Goal: Navigation & Orientation: Find specific page/section

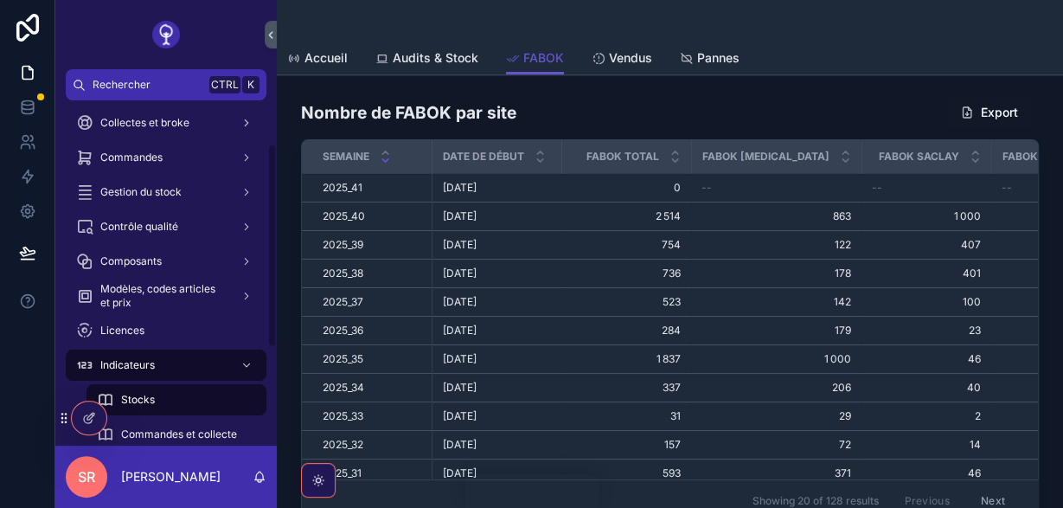
scroll to position [75, 0]
click at [222, 188] on div "Gestion du stock" at bounding box center [166, 191] width 180 height 28
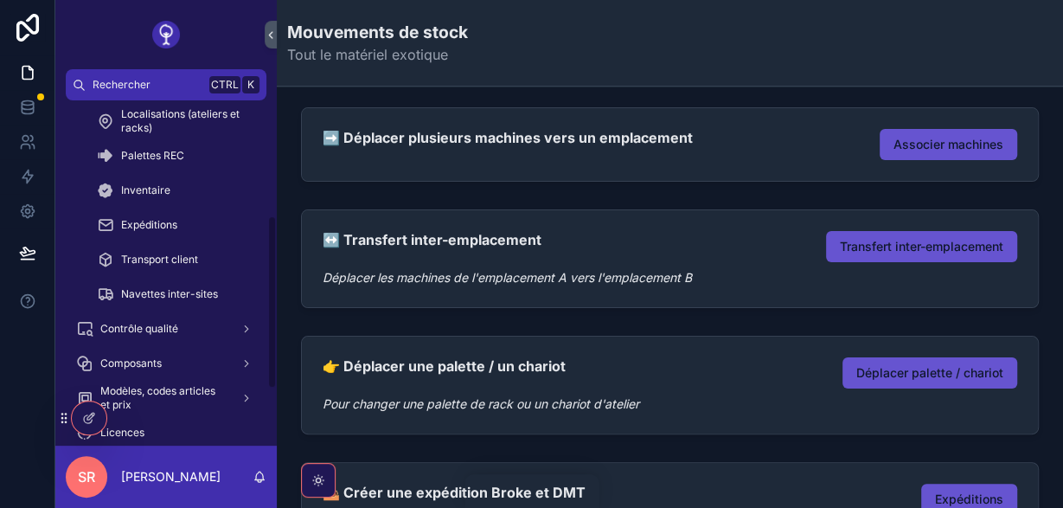
scroll to position [252, 0]
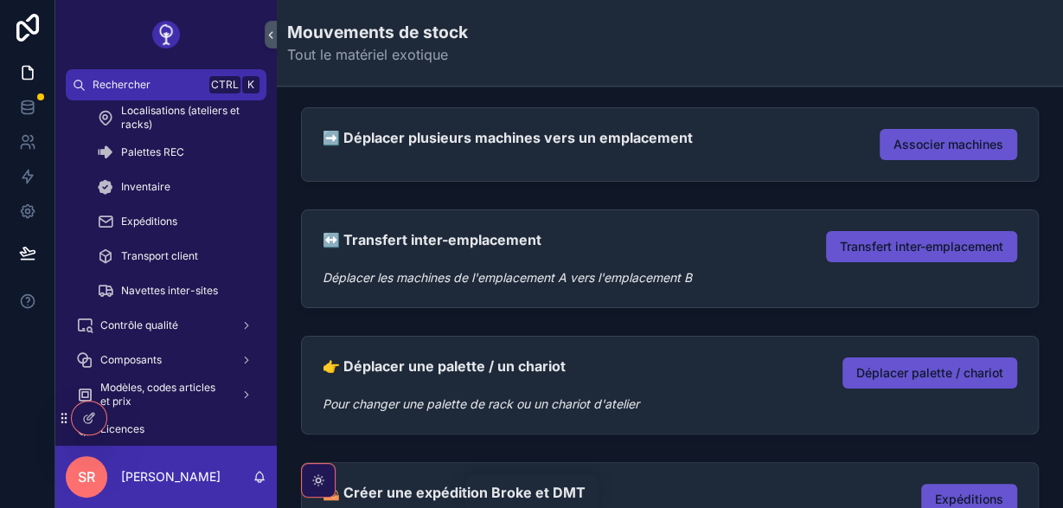
click at [199, 324] on div "Contrôle qualité" at bounding box center [166, 325] width 180 height 28
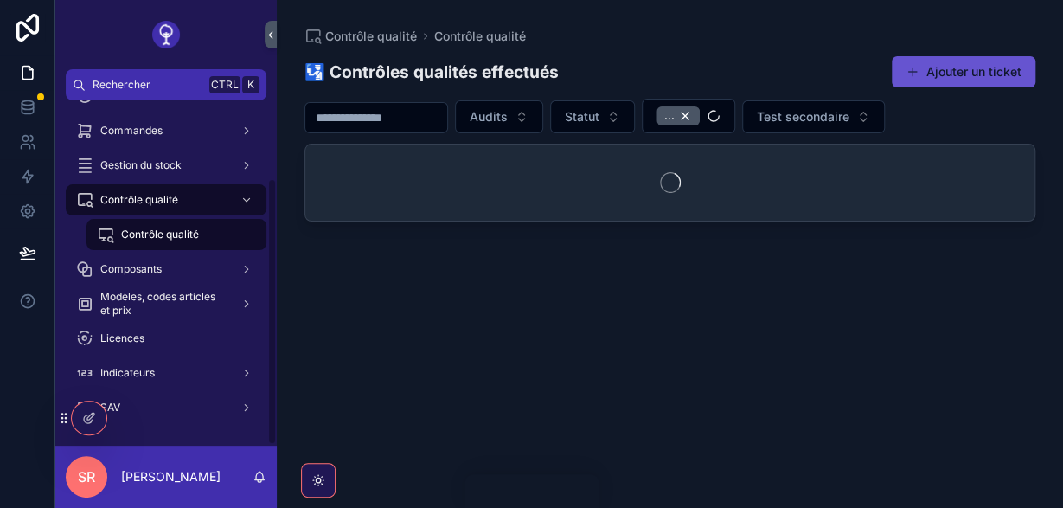
scroll to position [100, 0]
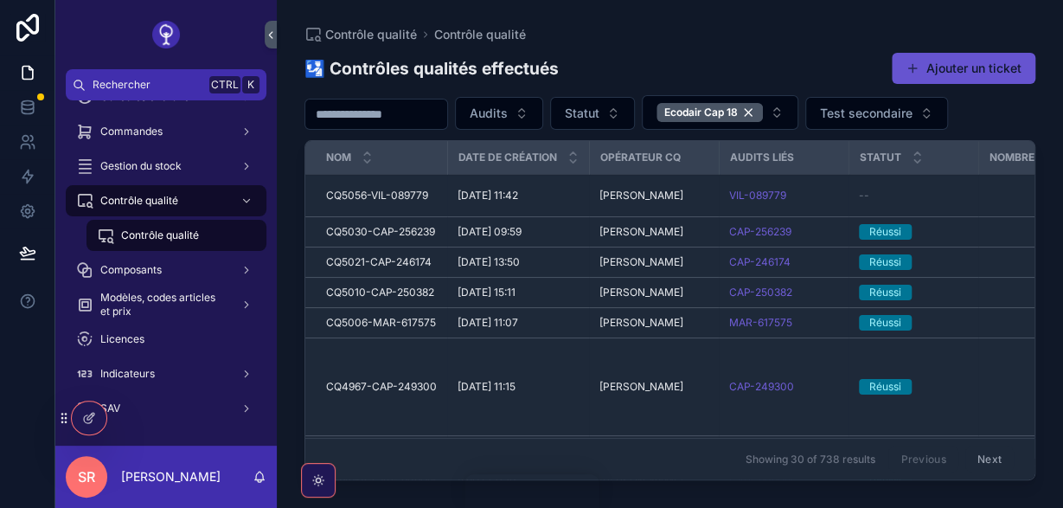
click at [182, 374] on div "Indicateurs" at bounding box center [166, 374] width 180 height 28
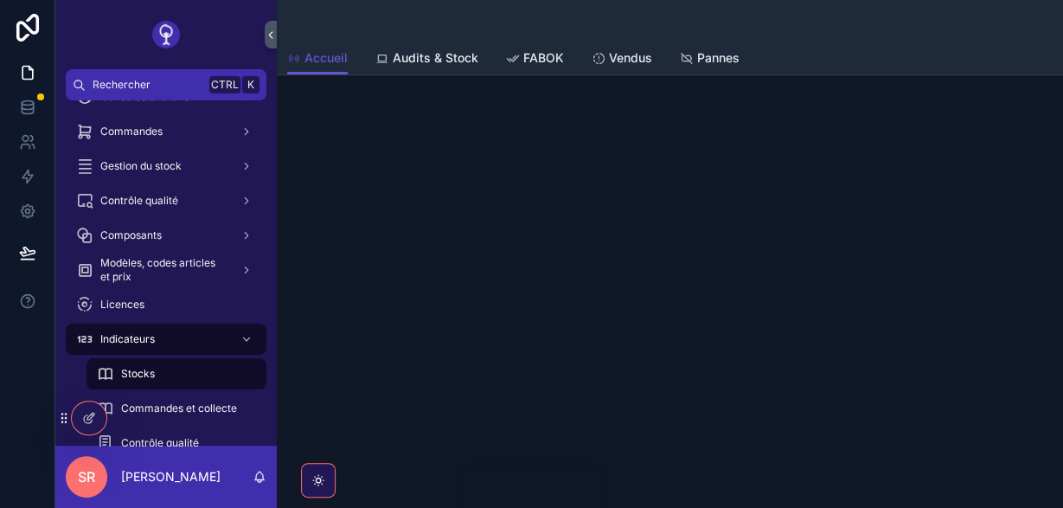
click at [201, 345] on div "Indicateurs" at bounding box center [166, 339] width 180 height 28
click at [240, 155] on div "scrollable content" at bounding box center [244, 166] width 22 height 28
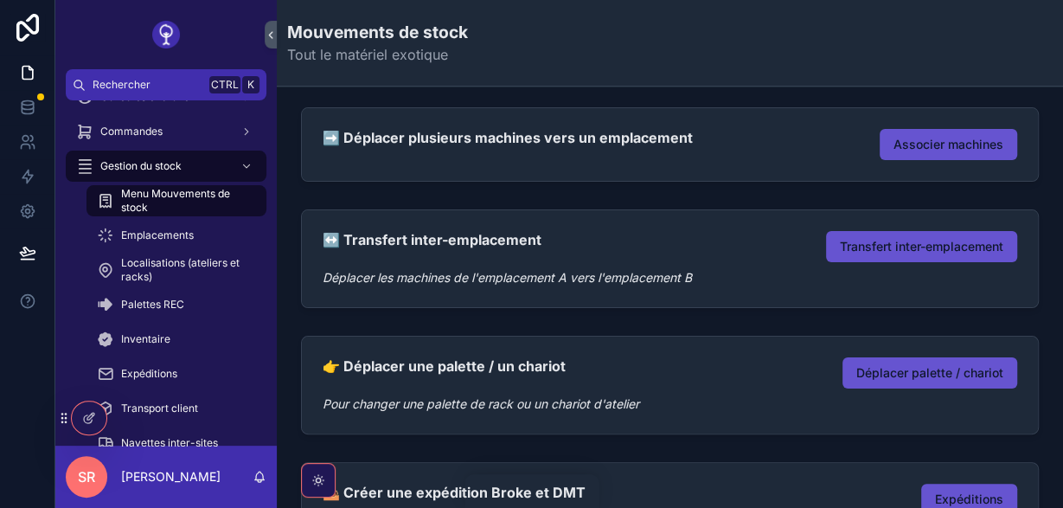
click at [240, 131] on div "scrollable content" at bounding box center [244, 132] width 22 height 28
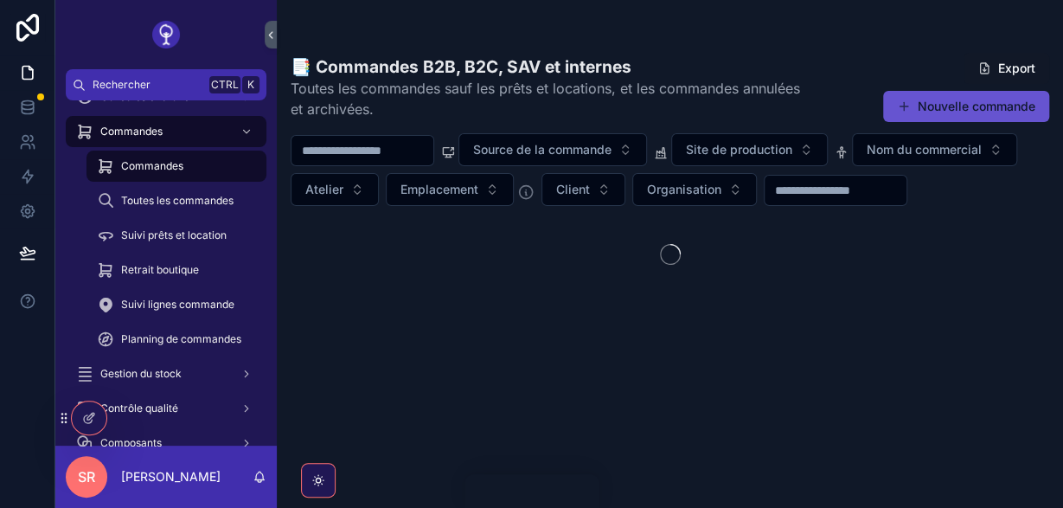
click at [245, 133] on icon "scrollable content" at bounding box center [246, 131] width 12 height 12
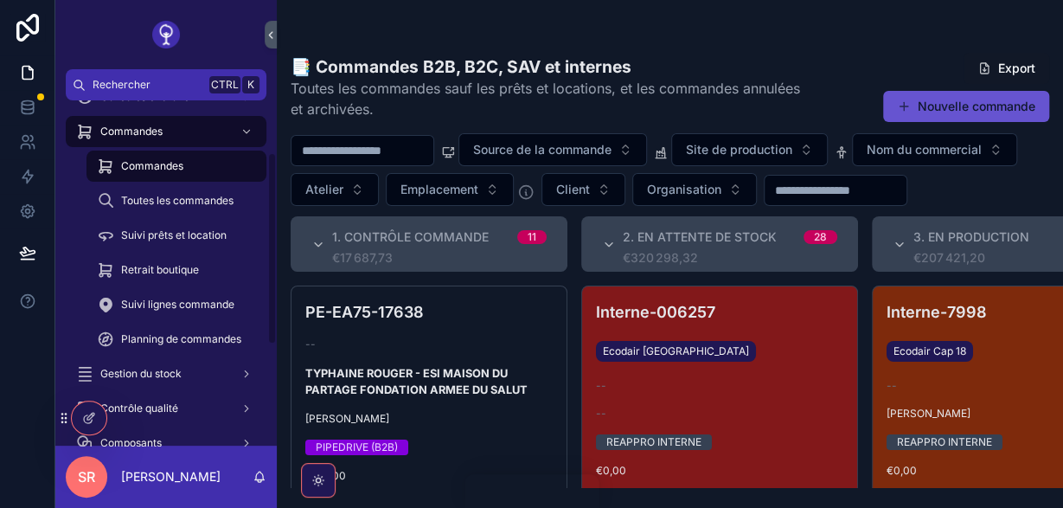
click at [234, 42] on div "Accueil" at bounding box center [166, 28] width 180 height 28
click at [250, 42] on div "Accueil" at bounding box center [166, 28] width 180 height 28
